Goal: Find specific page/section: Find specific page/section

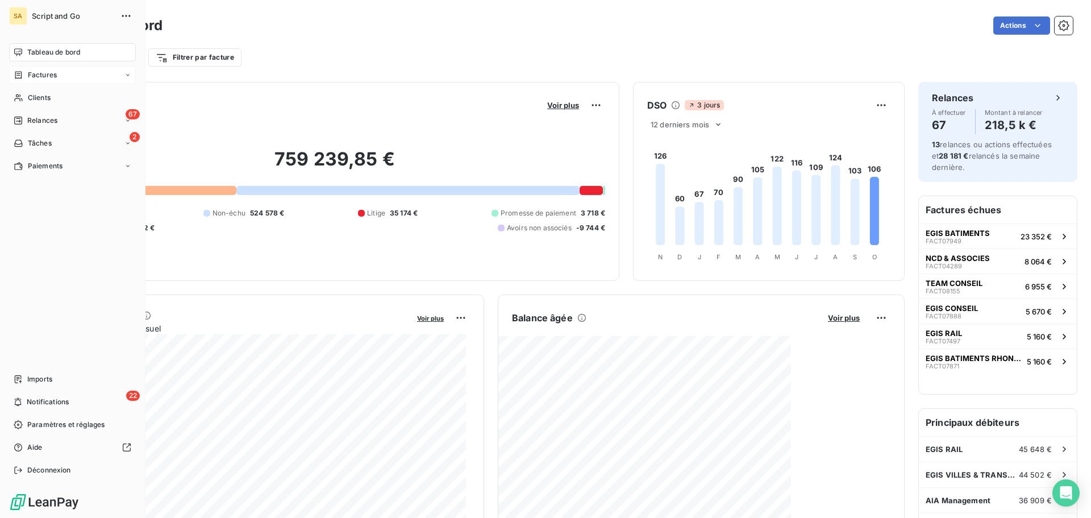
click at [29, 76] on span "Factures" at bounding box center [42, 75] width 29 height 10
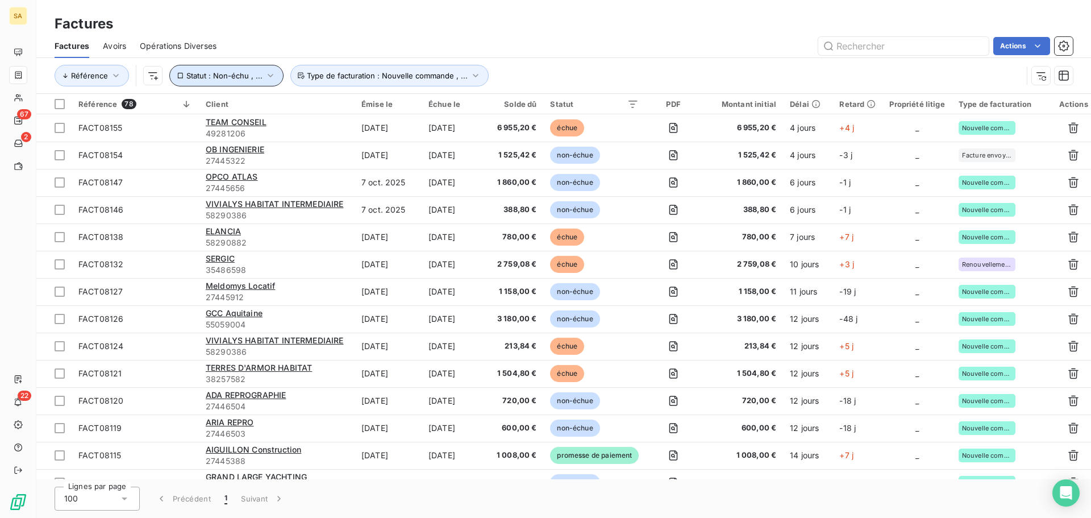
drag, startPoint x: 209, startPoint y: 74, endPoint x: 203, endPoint y: 86, distance: 13.5
click at [209, 74] on span "Statut : Non-échu , ..." at bounding box center [224, 75] width 76 height 9
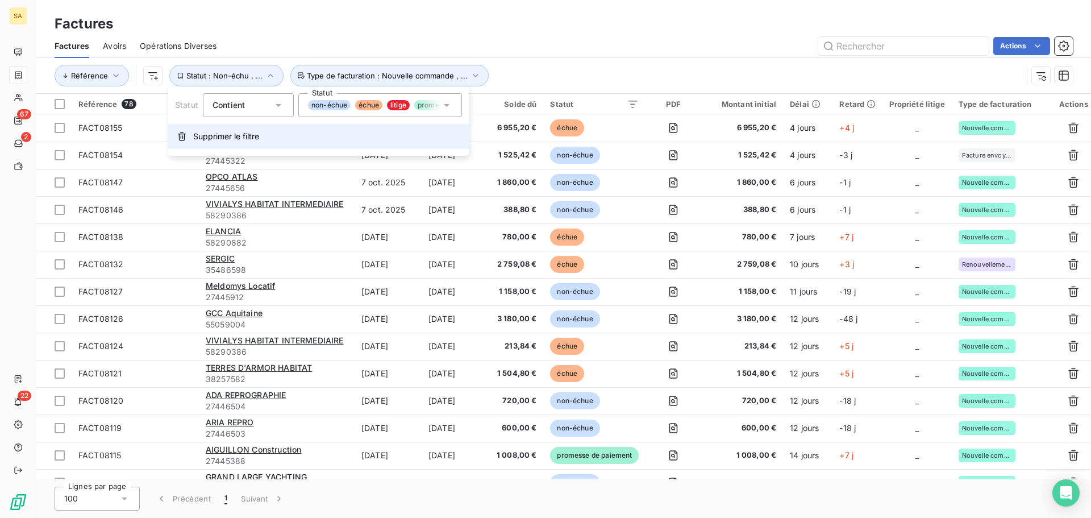
click at [211, 137] on span "Supprimer le filtre" at bounding box center [226, 136] width 66 height 11
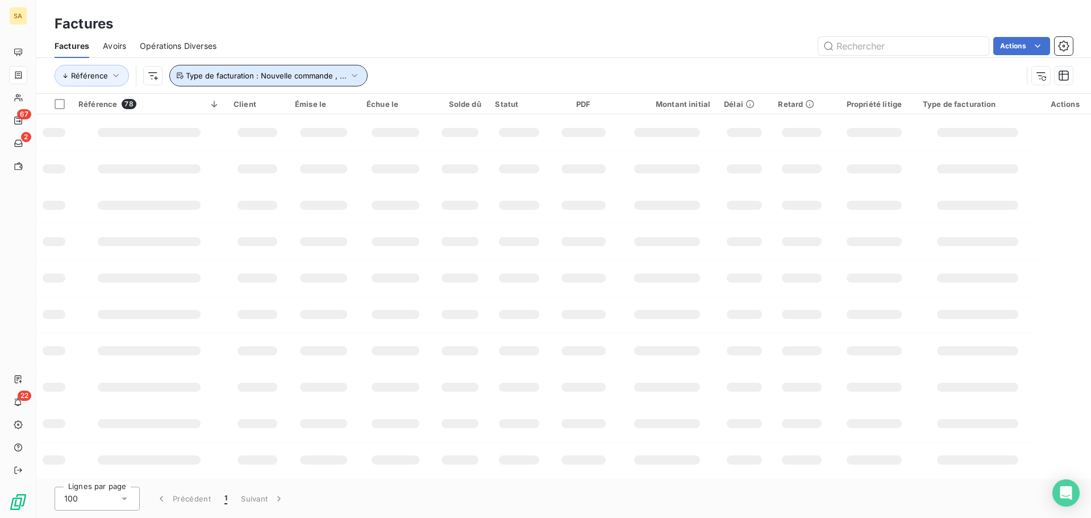
drag, startPoint x: 298, startPoint y: 76, endPoint x: 287, endPoint y: 84, distance: 13.4
click at [294, 76] on span "Type de facturation : Nouvelle commande , ..." at bounding box center [266, 75] width 161 height 9
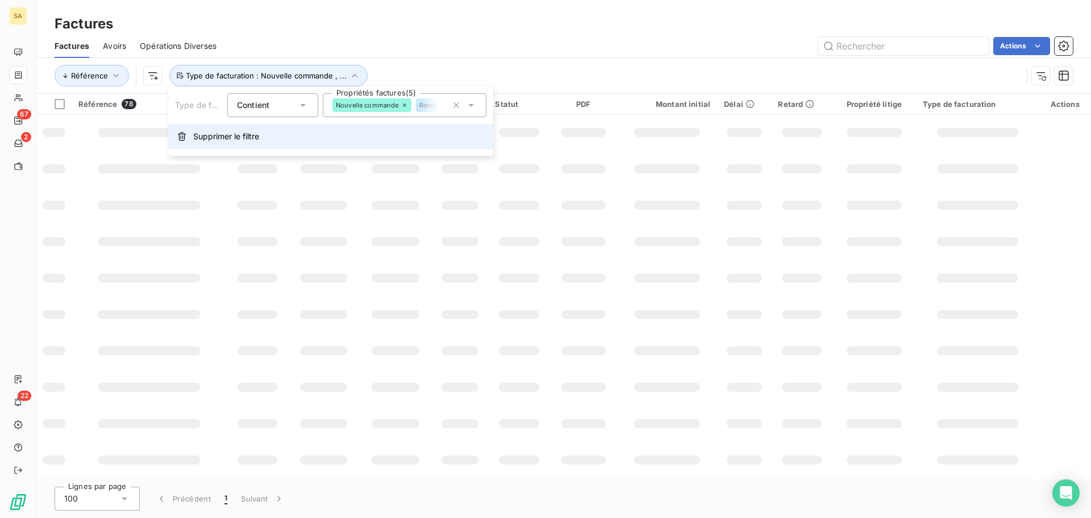
click at [233, 135] on span "Supprimer le filtre" at bounding box center [226, 136] width 66 height 11
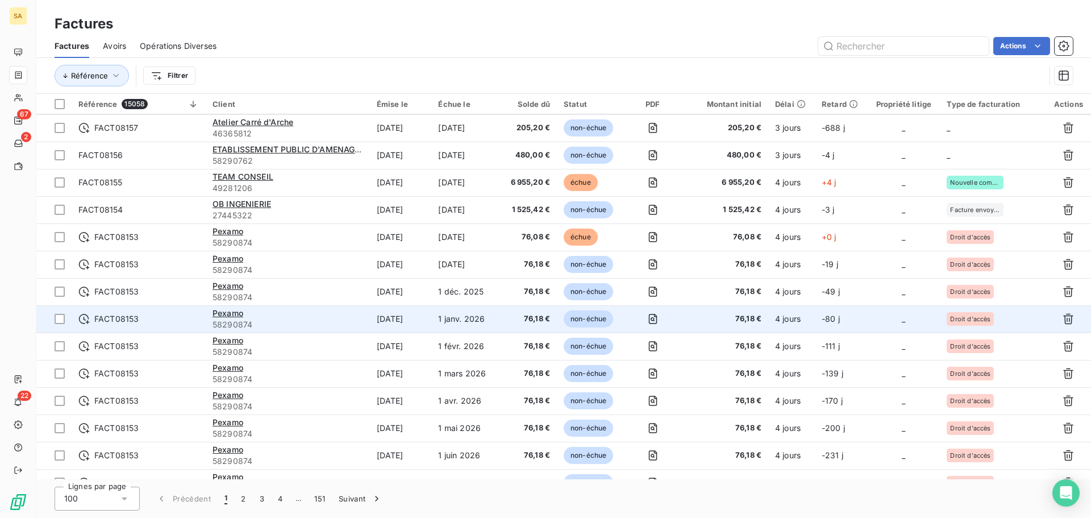
scroll to position [568, 0]
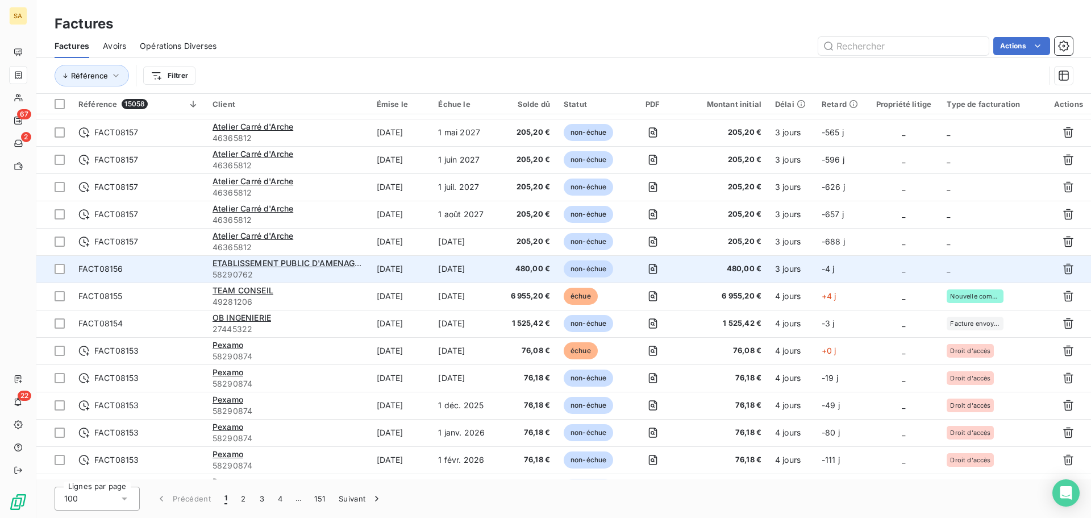
click at [971, 270] on td "_" at bounding box center [993, 268] width 106 height 27
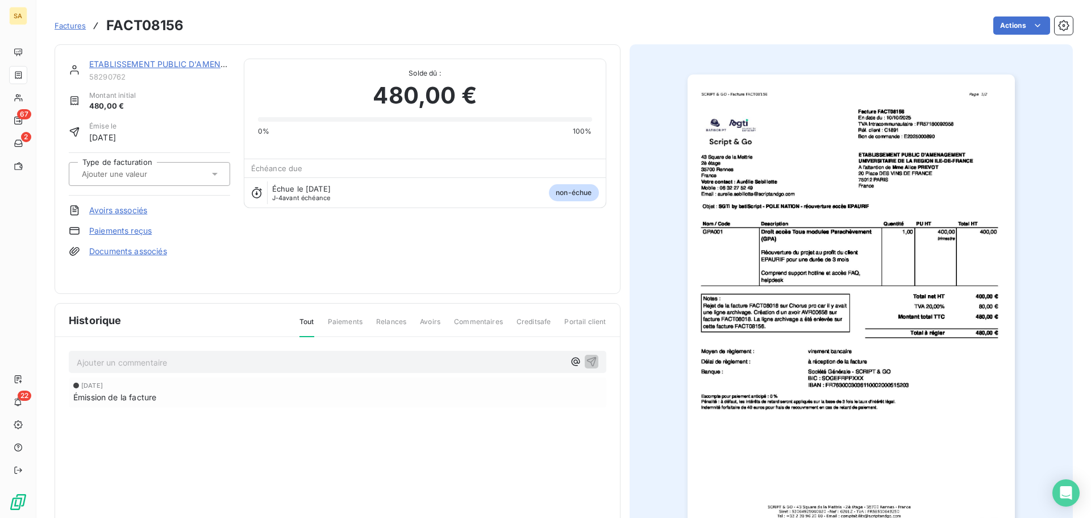
click at [136, 171] on input "text" at bounding box center [138, 174] width 114 height 10
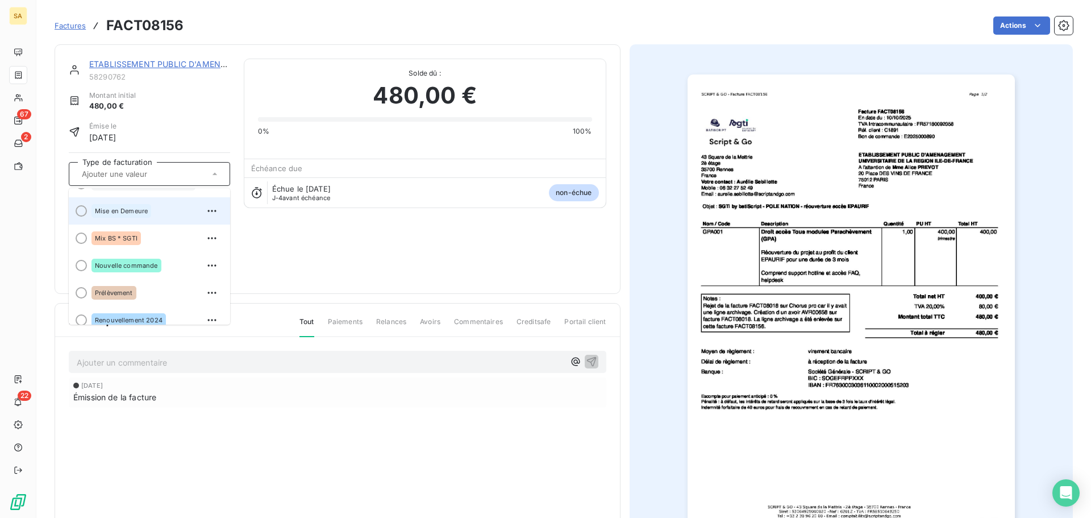
scroll to position [27, 0]
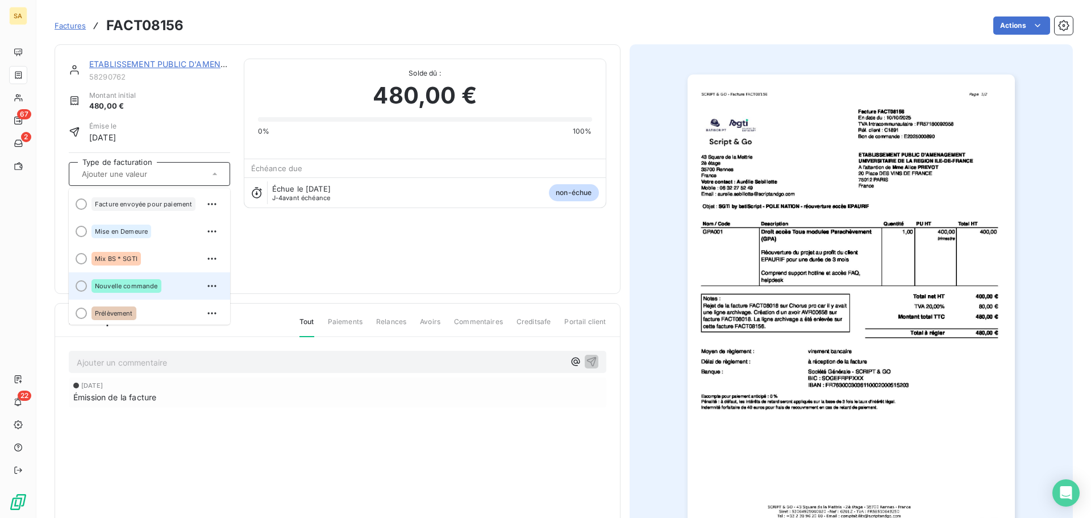
click at [78, 279] on span at bounding box center [78, 285] width 18 height 27
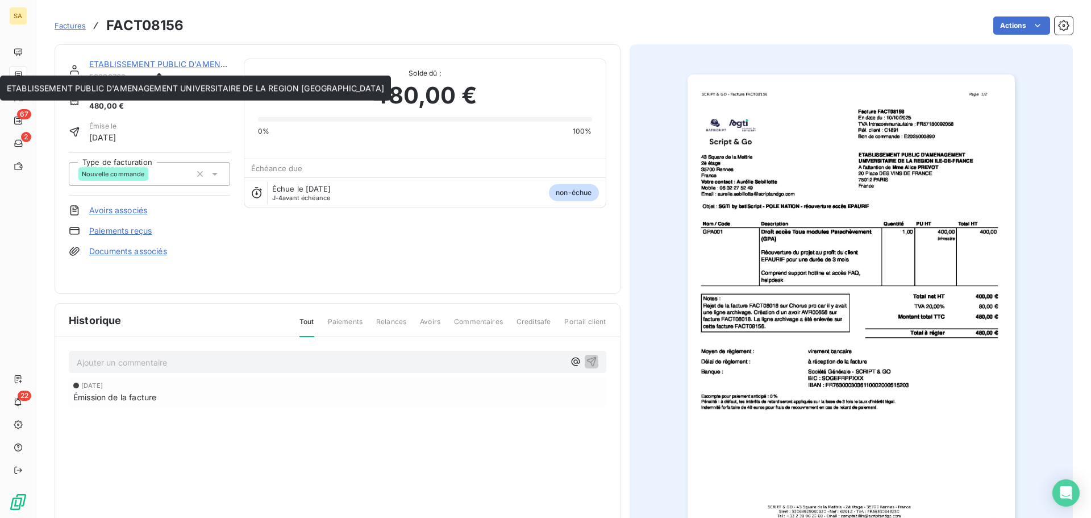
click at [190, 64] on link "ETABLISSEMENT PUBLIC D'AMENAGEMENT UNIVERSITAIRE DE LA REGION [GEOGRAPHIC_DATA]" at bounding box center [277, 64] width 377 height 10
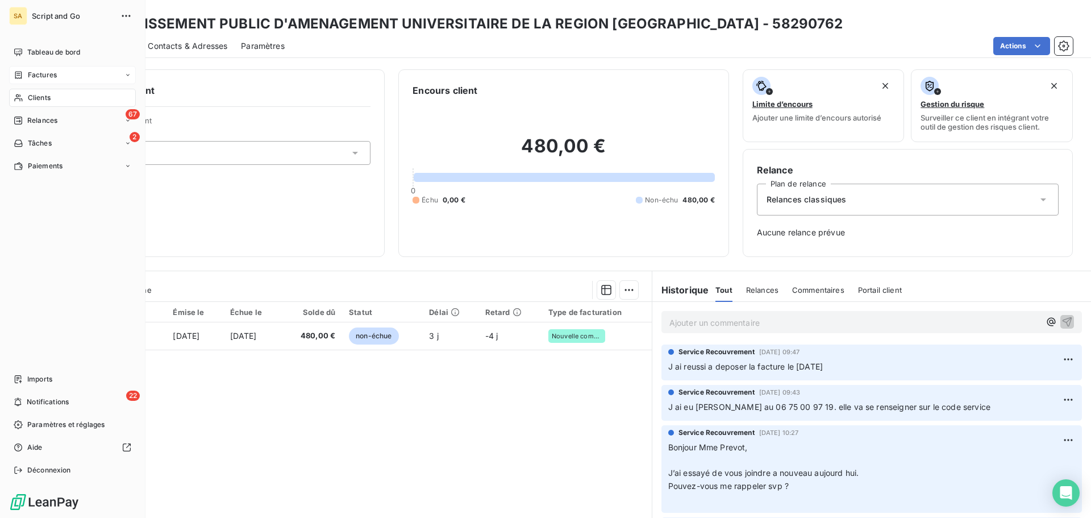
click at [22, 71] on icon at bounding box center [19, 74] width 10 height 9
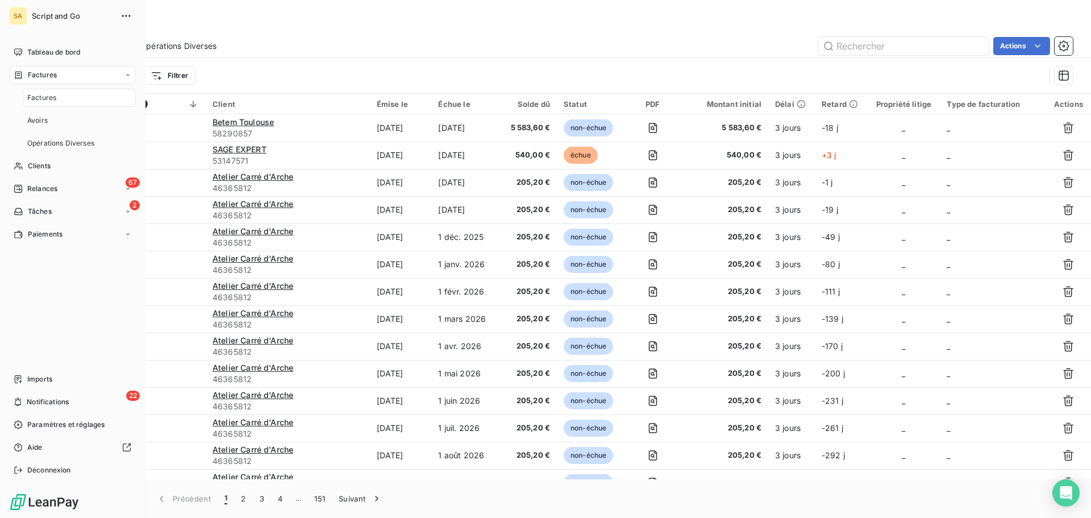
click at [62, 102] on div "Factures" at bounding box center [79, 98] width 113 height 18
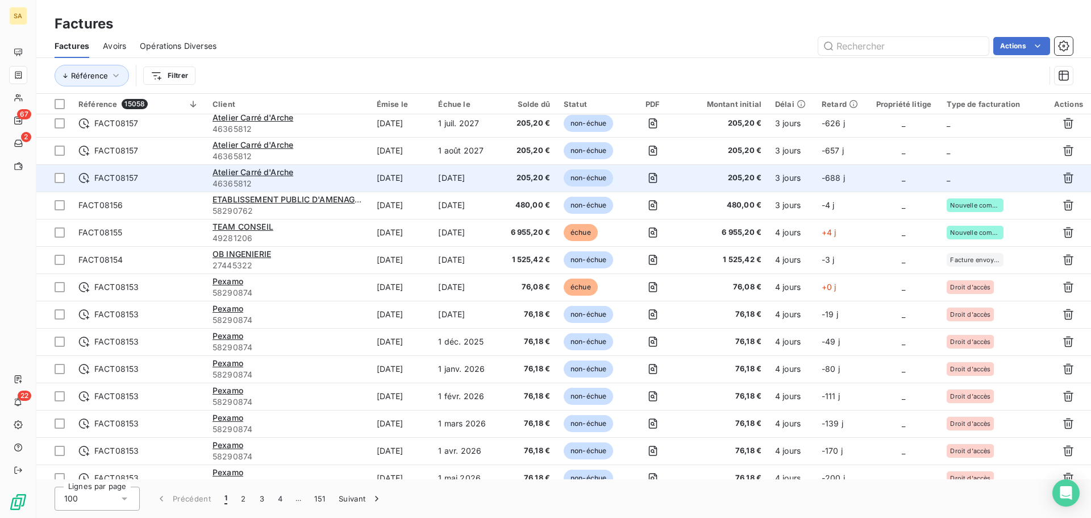
scroll to position [568, 0]
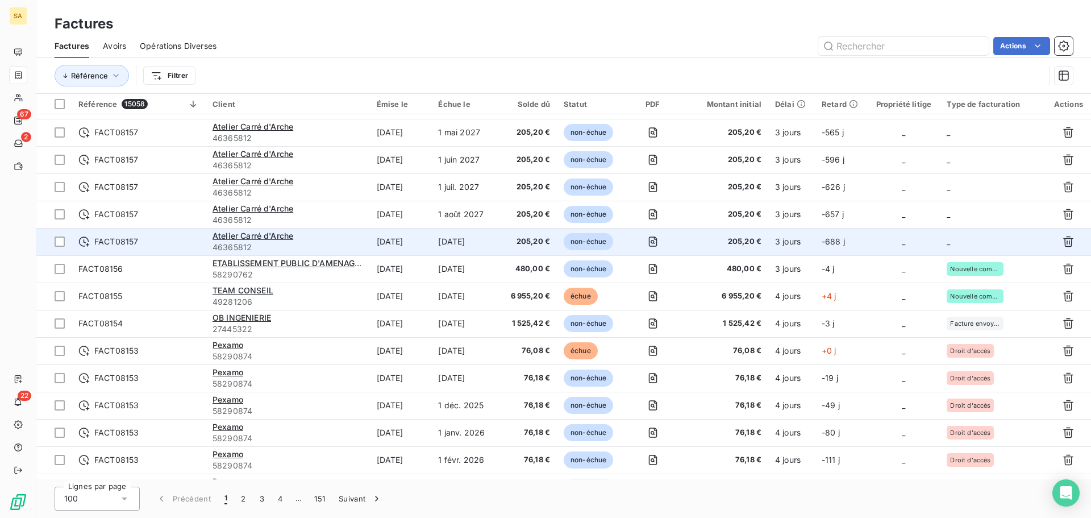
click at [977, 236] on td "_" at bounding box center [993, 241] width 106 height 27
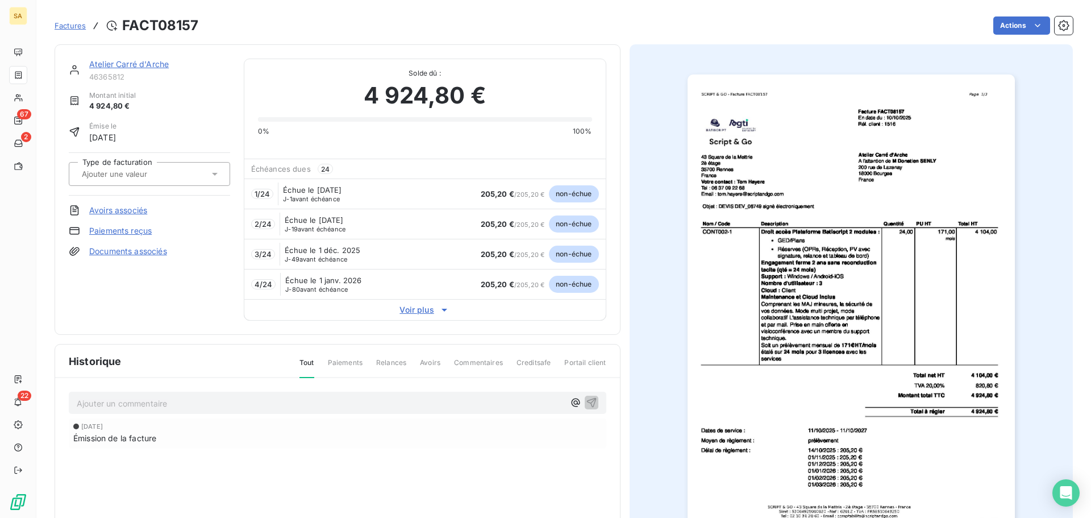
click at [149, 173] on input "text" at bounding box center [138, 174] width 114 height 10
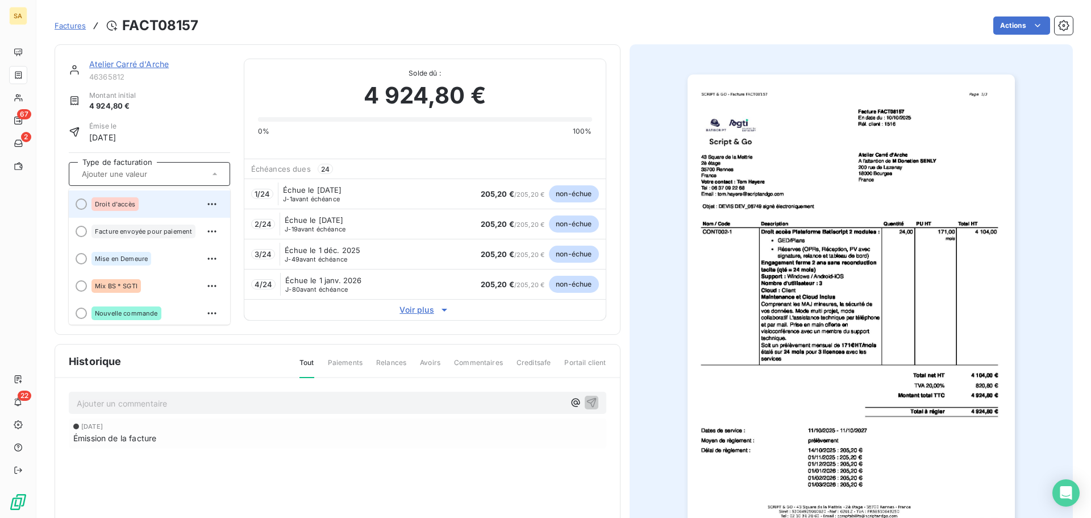
click at [142, 202] on div "Droit d'accès" at bounding box center [156, 204] width 130 height 18
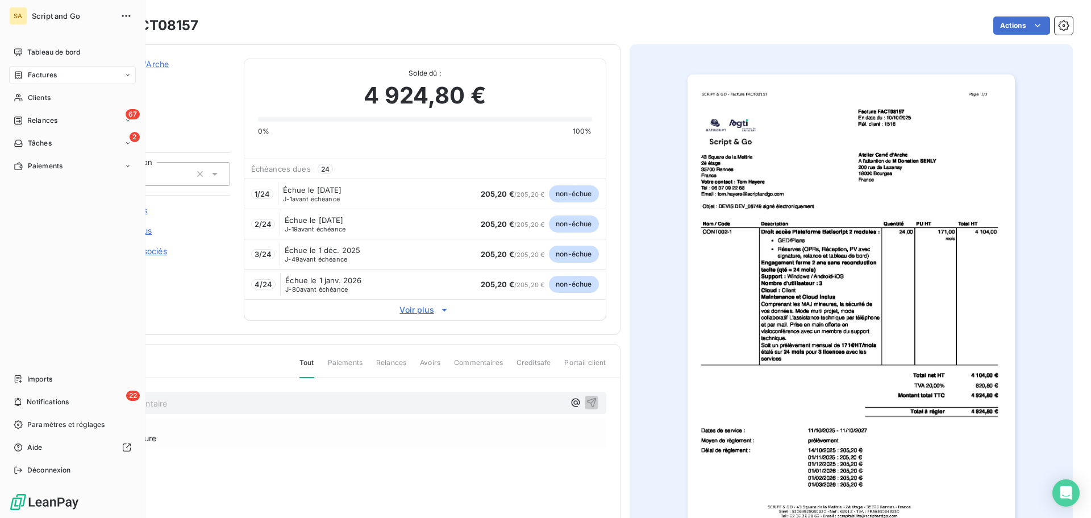
click at [25, 75] on div "Factures" at bounding box center [35, 75] width 43 height 10
click at [28, 70] on span "Factures" at bounding box center [42, 75] width 29 height 10
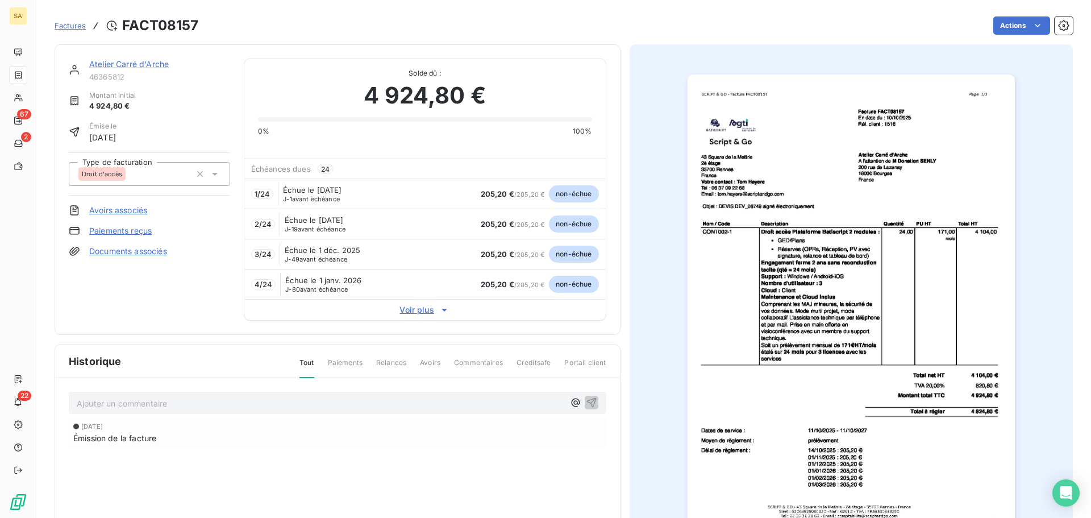
click at [61, 26] on span "Factures" at bounding box center [70, 25] width 31 height 9
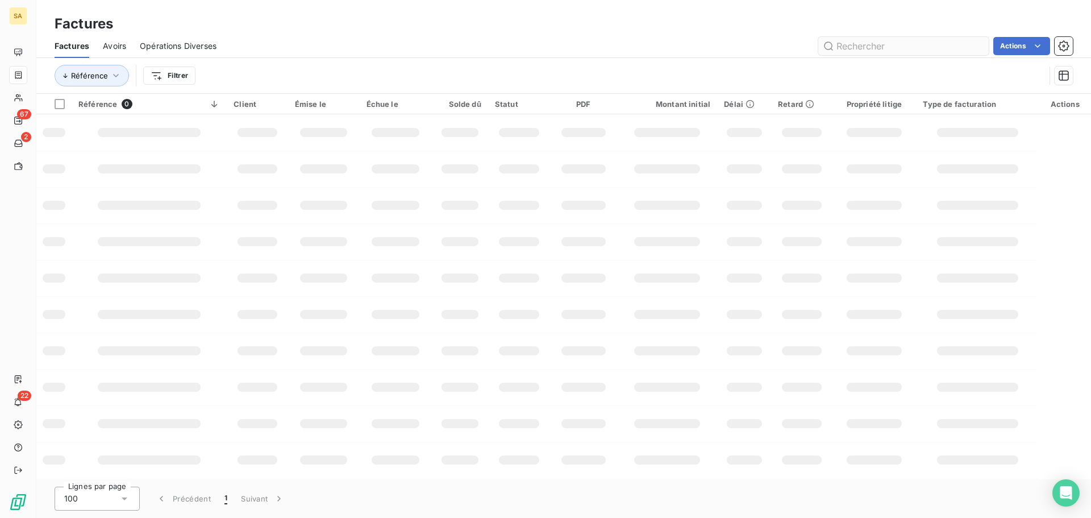
click at [837, 49] on input "text" at bounding box center [903, 46] width 170 height 18
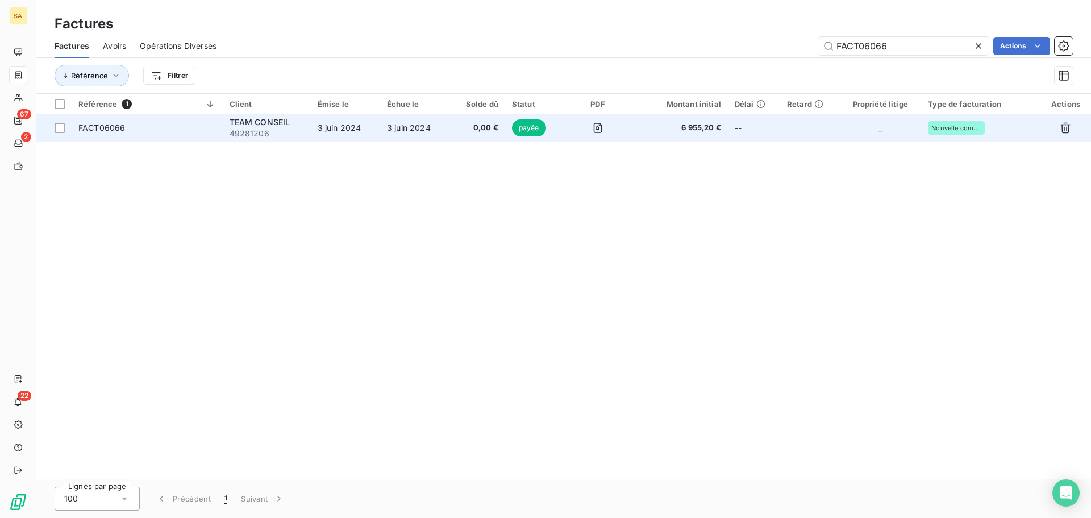
type input "FACT06066"
click at [171, 119] on td "FACT06066" at bounding box center [147, 127] width 151 height 27
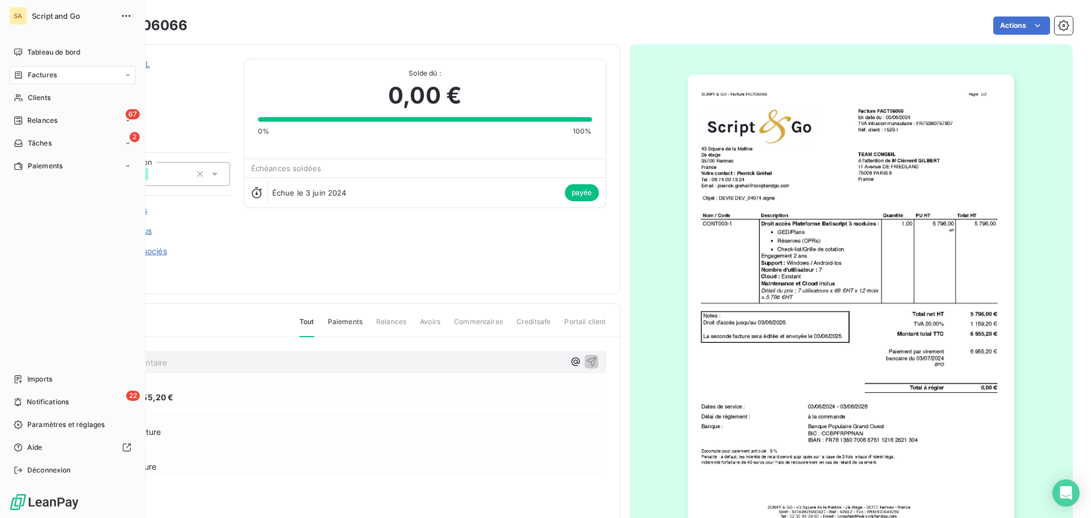
click at [29, 74] on span "Factures" at bounding box center [42, 75] width 29 height 10
click at [51, 73] on span "Factures" at bounding box center [42, 75] width 29 height 10
click at [66, 98] on div "Factures" at bounding box center [79, 98] width 113 height 18
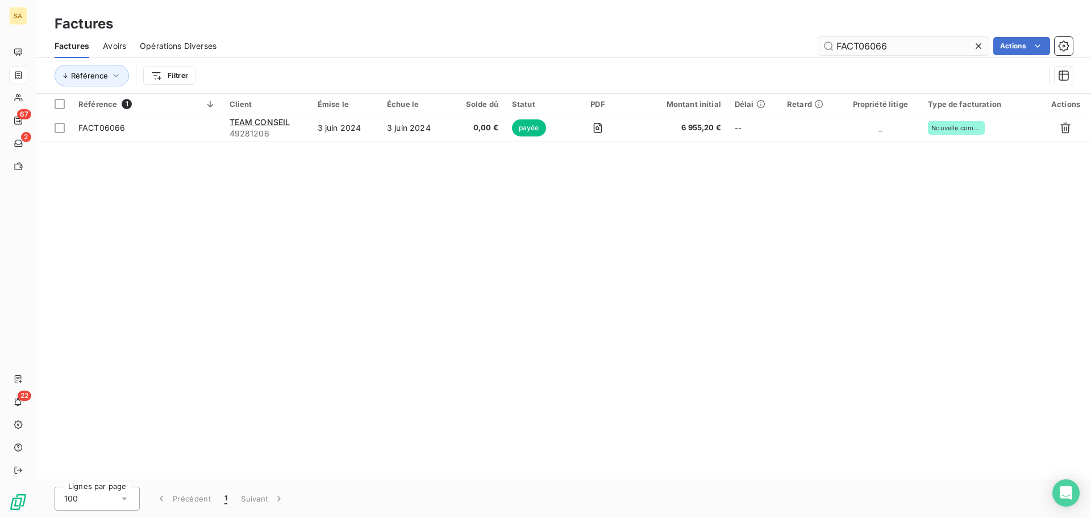
drag, startPoint x: 921, startPoint y: 45, endPoint x: 864, endPoint y: 45, distance: 57.4
click at [864, 45] on input "FACT06066" at bounding box center [903, 46] width 170 height 18
type input "FACT08155"
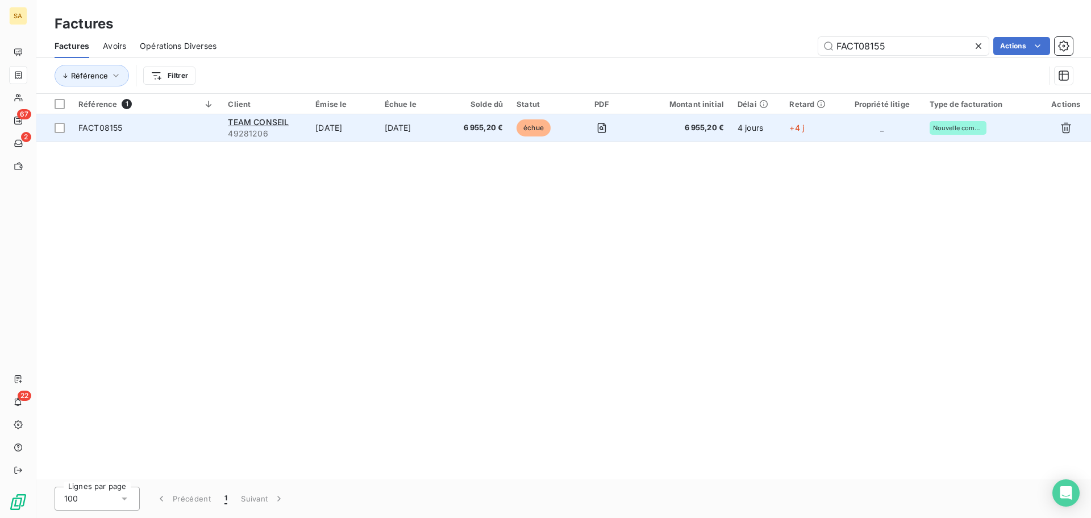
click at [187, 127] on span "FACT08155" at bounding box center [146, 127] width 136 height 11
